Goal: Task Accomplishment & Management: Use online tool/utility

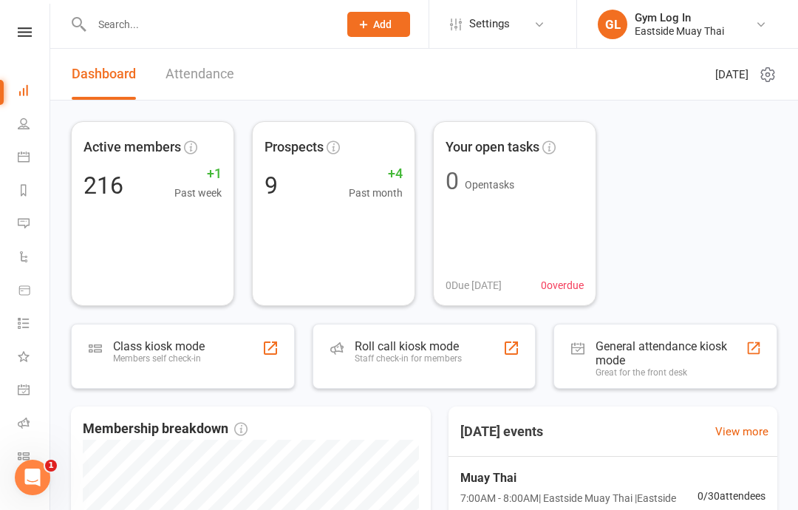
click at [36, 154] on link "Calendar" at bounding box center [34, 158] width 33 height 33
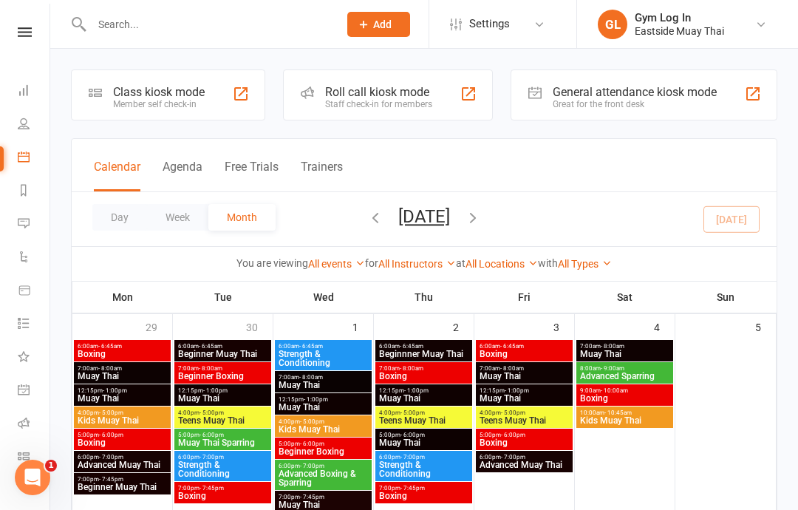
click at [189, 103] on div "Member self check-in" at bounding box center [159, 104] width 92 height 10
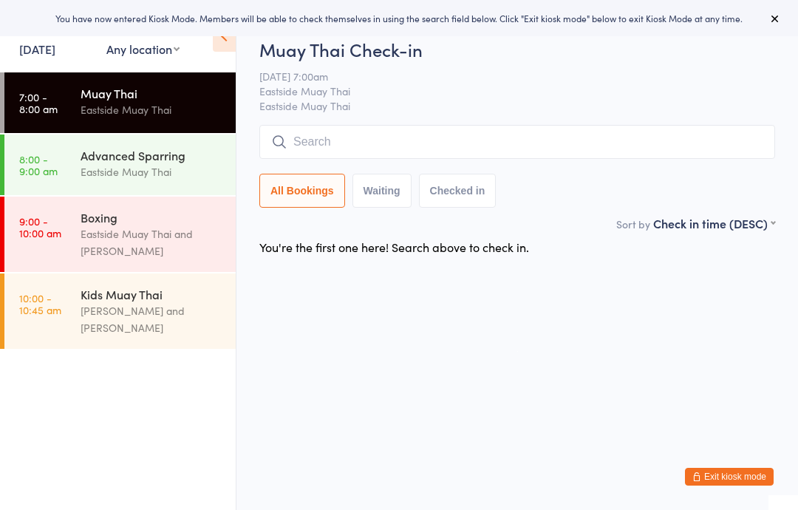
click at [485, 134] on input "search" at bounding box center [517, 142] width 516 height 34
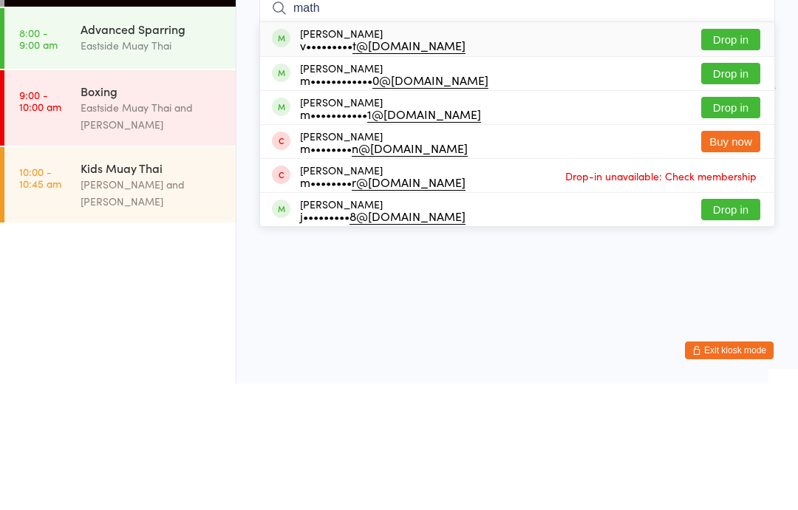
type input "math"
click at [734, 155] on button "Drop in" at bounding box center [730, 165] width 59 height 21
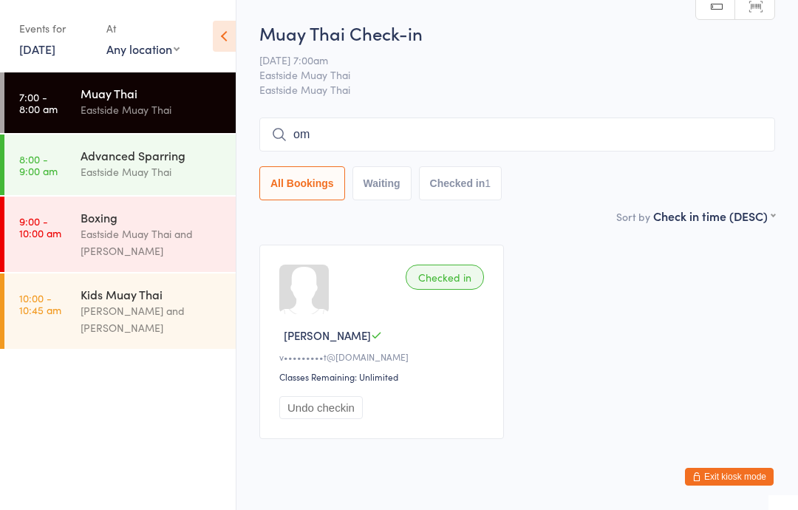
type input "o"
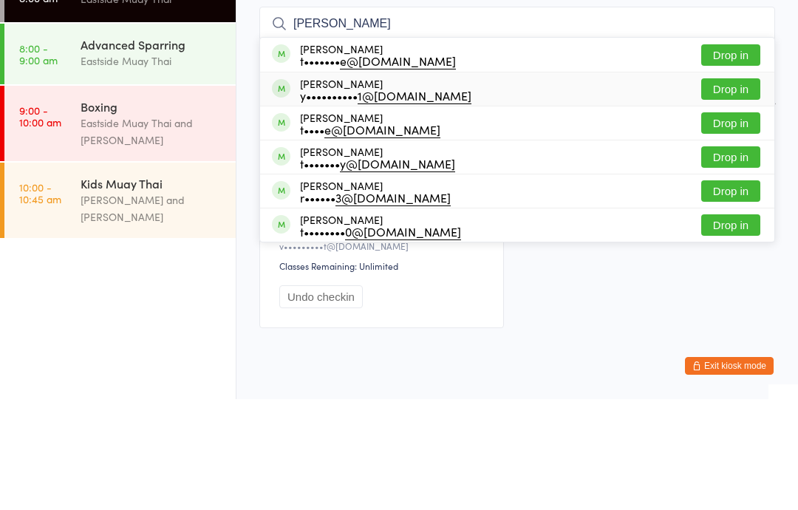
type input "tommy"
click at [327, 200] on div "y•••••••••• 1@gmail.com" at bounding box center [385, 206] width 171 height 12
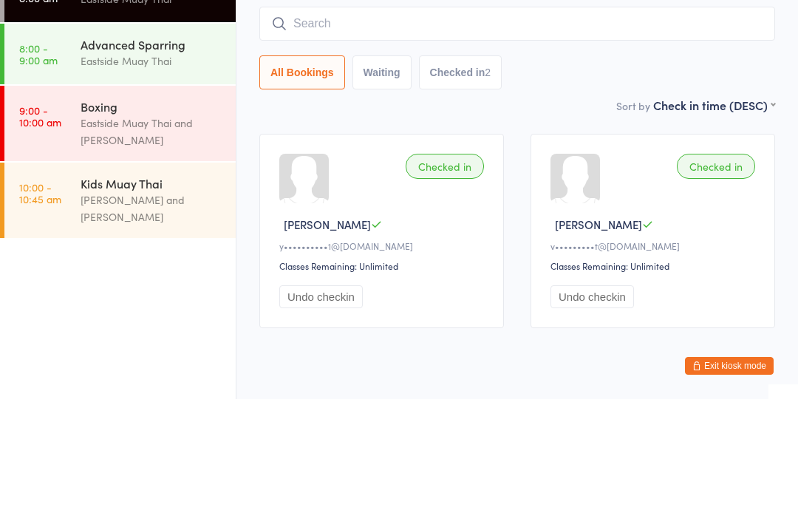
scroll to position [41, 0]
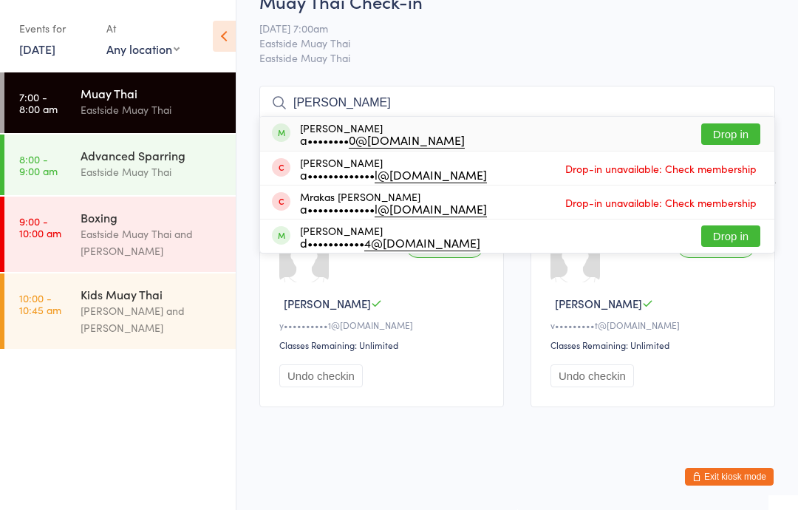
type input "anna"
click at [500, 122] on div "Anna Rogers a•••••••• 0@hotmail.com Drop in" at bounding box center [517, 134] width 514 height 34
